Goal: Task Accomplishment & Management: Manage account settings

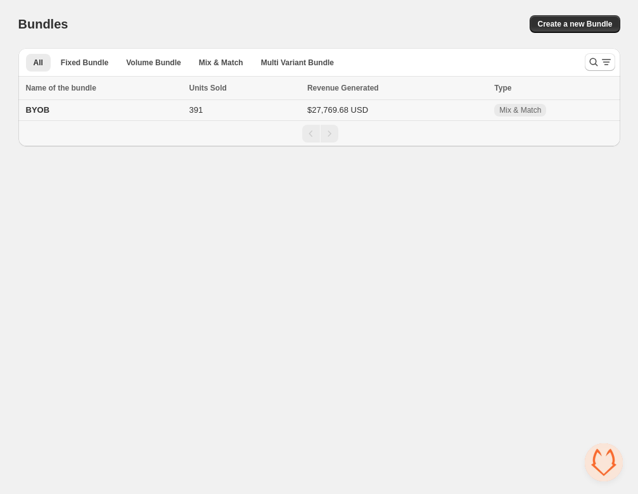
click at [39, 110] on span "BYOB" at bounding box center [38, 109] width 24 height 9
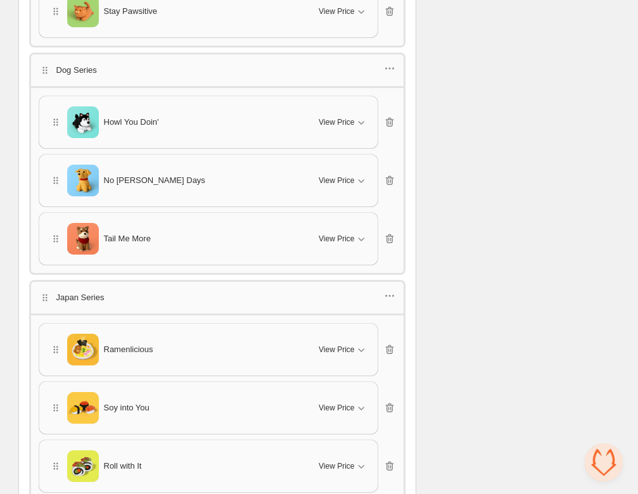
scroll to position [1722, 0]
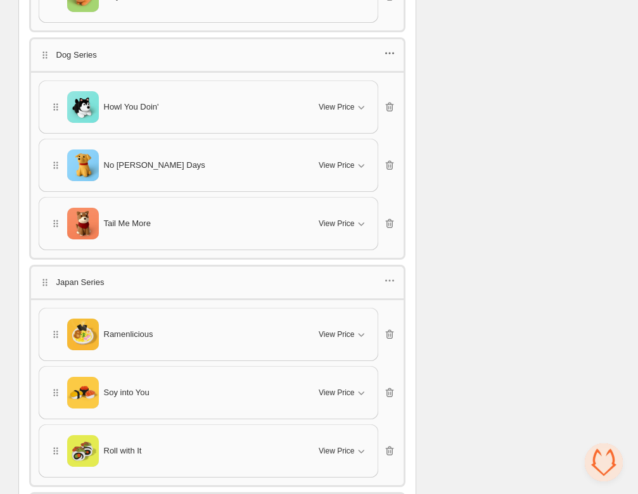
click at [389, 47] on icon "button" at bounding box center [389, 53] width 13 height 13
click at [375, 61] on span "Edit category title" at bounding box center [396, 66] width 68 height 13
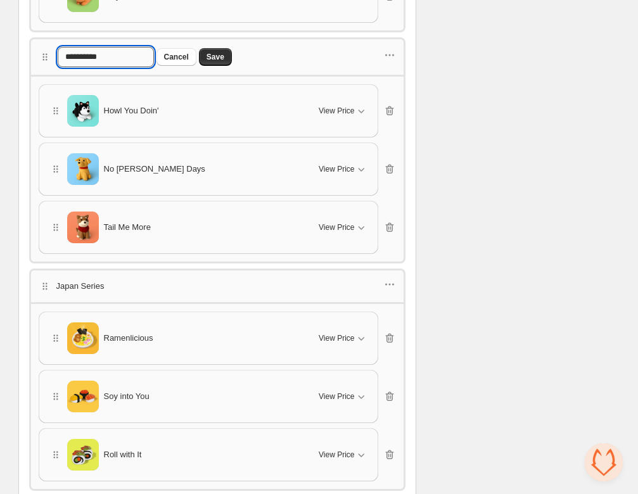
click at [75, 47] on input "**********" at bounding box center [106, 57] width 96 height 20
type input "**********"
click at [225, 48] on button "Save" at bounding box center [215, 57] width 33 height 18
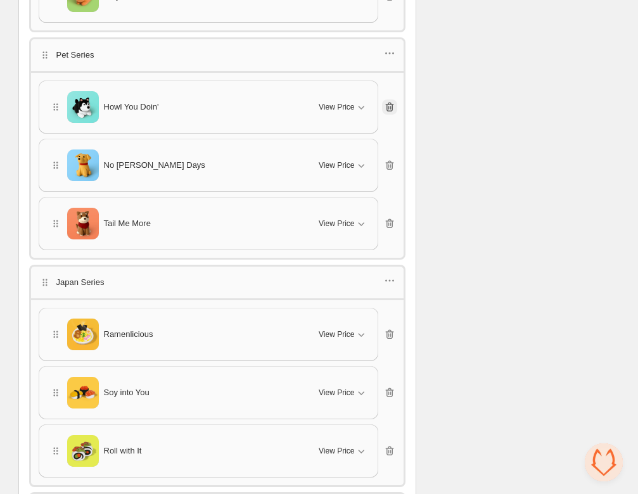
click at [391, 101] on icon "button" at bounding box center [389, 107] width 13 height 13
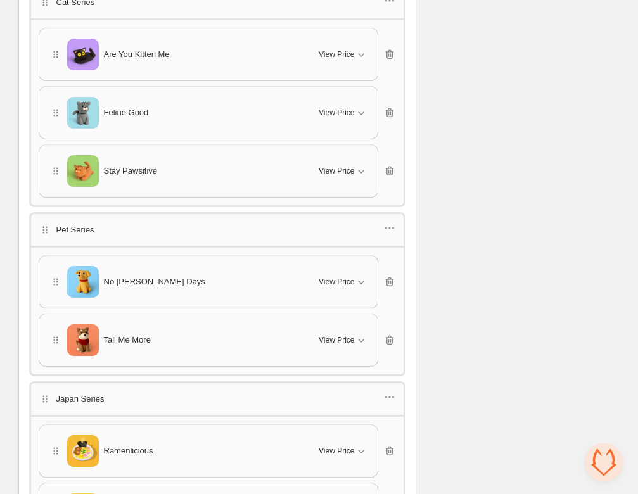
scroll to position [1530, 0]
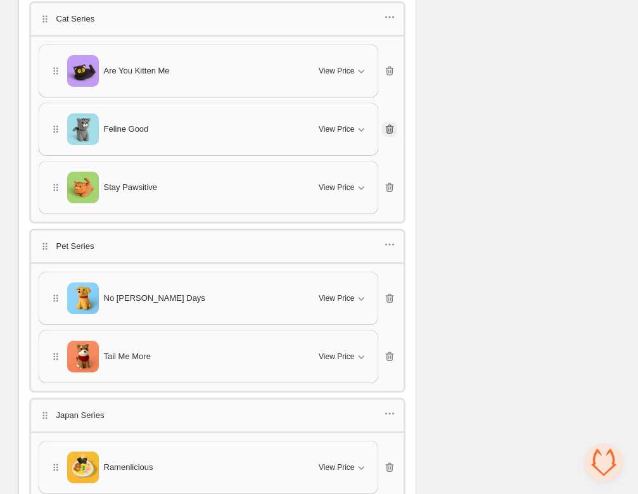
click at [392, 122] on button "button" at bounding box center [389, 129] width 15 height 15
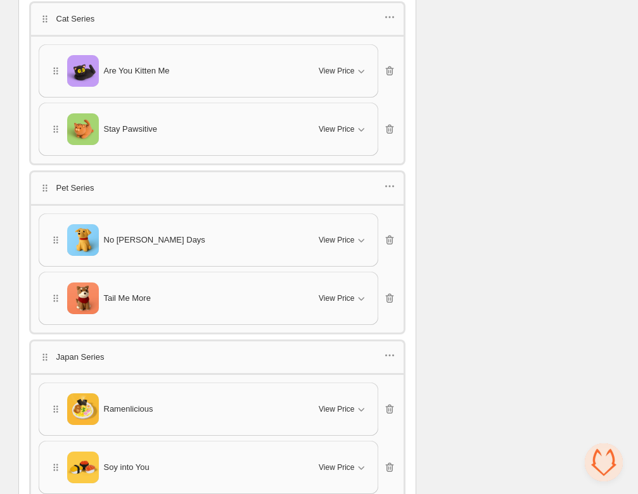
scroll to position [1513, 0]
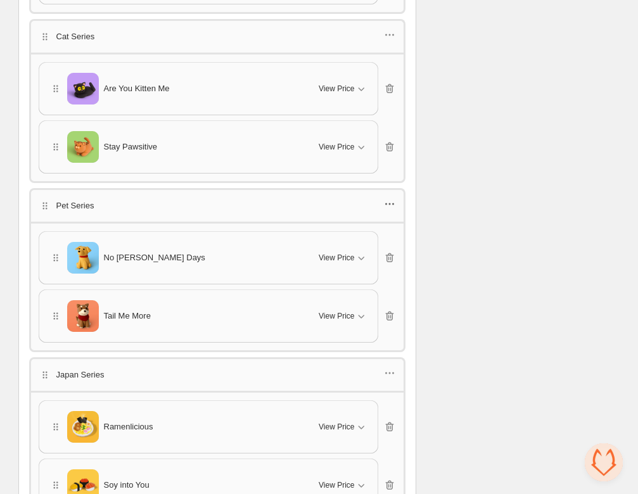
click at [389, 198] on icon "button" at bounding box center [389, 204] width 13 height 13
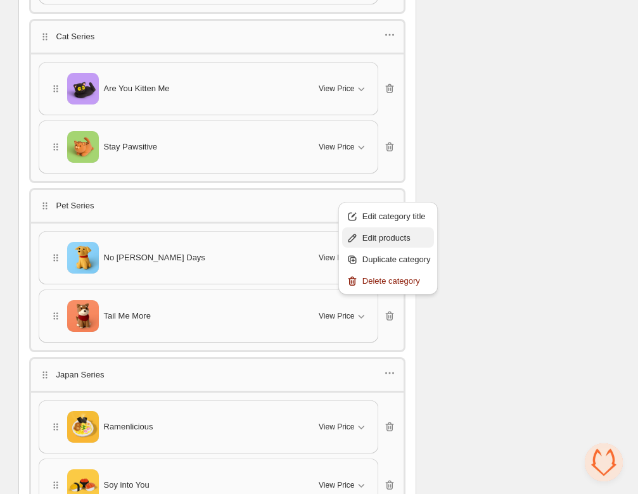
click at [376, 230] on button "Edit products" at bounding box center [388, 237] width 92 height 20
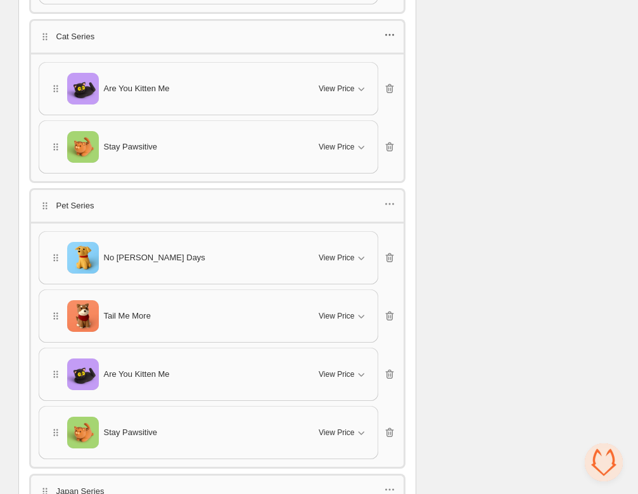
click at [389, 28] on icon "button" at bounding box center [389, 34] width 13 height 13
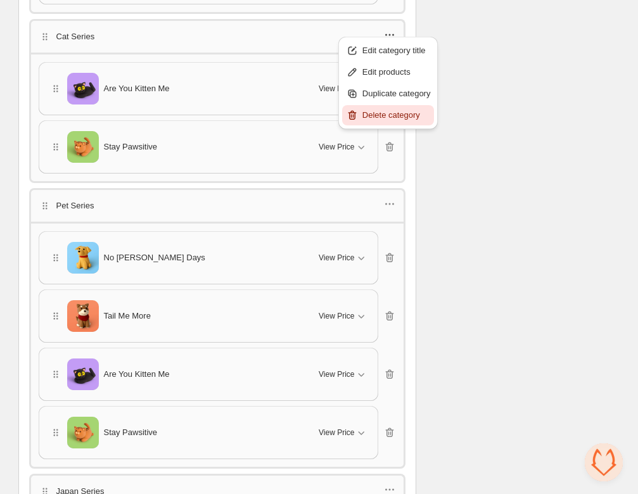
click at [375, 114] on span "Delete category" at bounding box center [396, 115] width 68 height 13
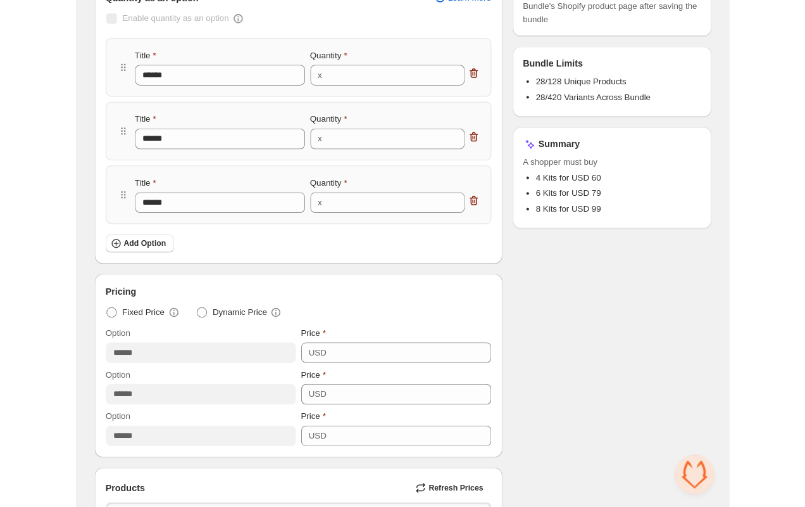
scroll to position [0, 0]
